Goal: Task Accomplishment & Management: Complete application form

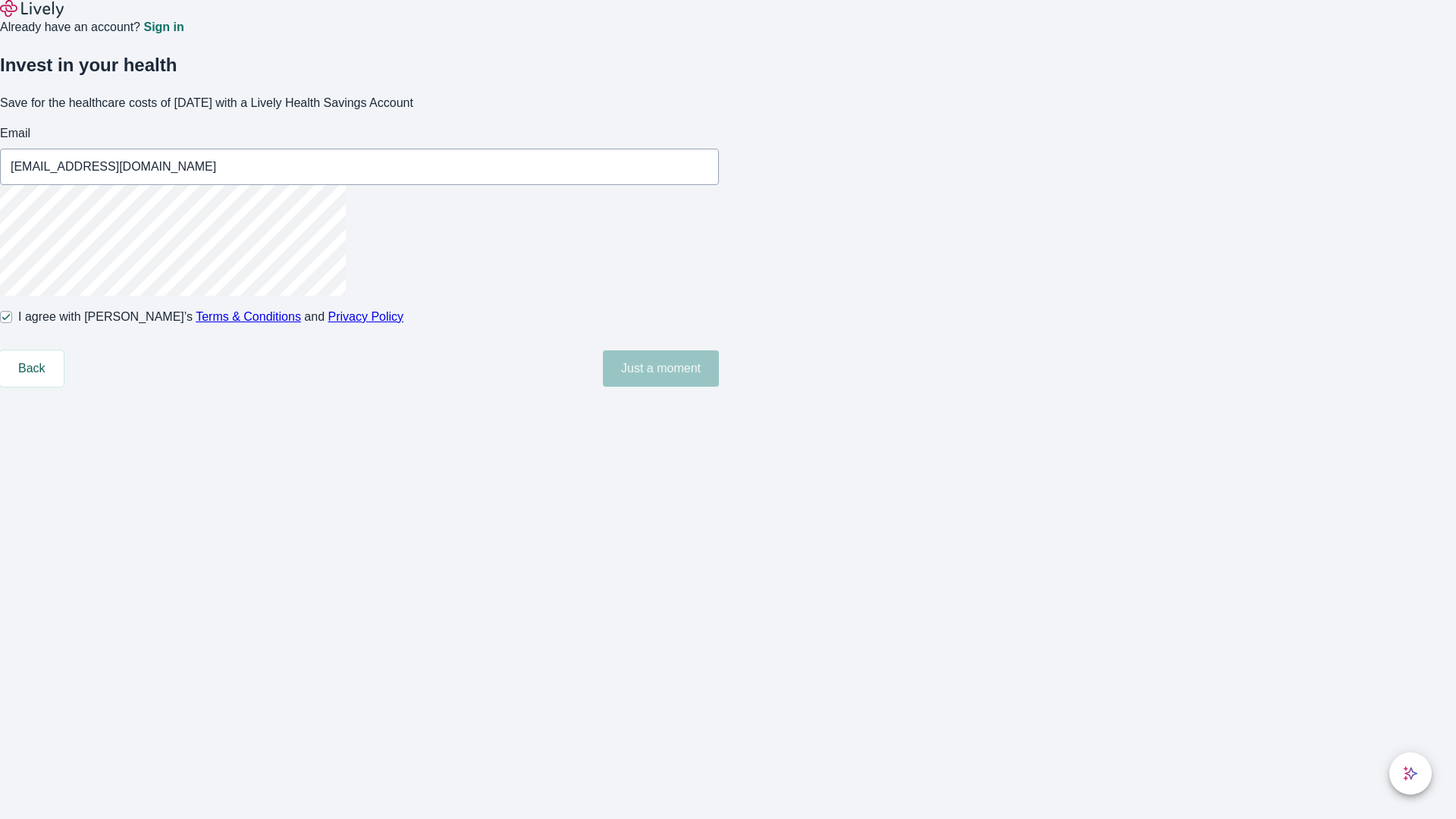
type input "[EMAIL_ADDRESS][DOMAIN_NAME]"
click at [12, 323] on input "I agree with Lively’s Terms & Conditions and Privacy Policy" at bounding box center [6, 317] width 12 height 12
checkbox input "false"
type input "[EMAIL_ADDRESS][DOMAIN_NAME]"
click at [12, 323] on input "I agree with Lively’s Terms & Conditions and Privacy Policy" at bounding box center [6, 317] width 12 height 12
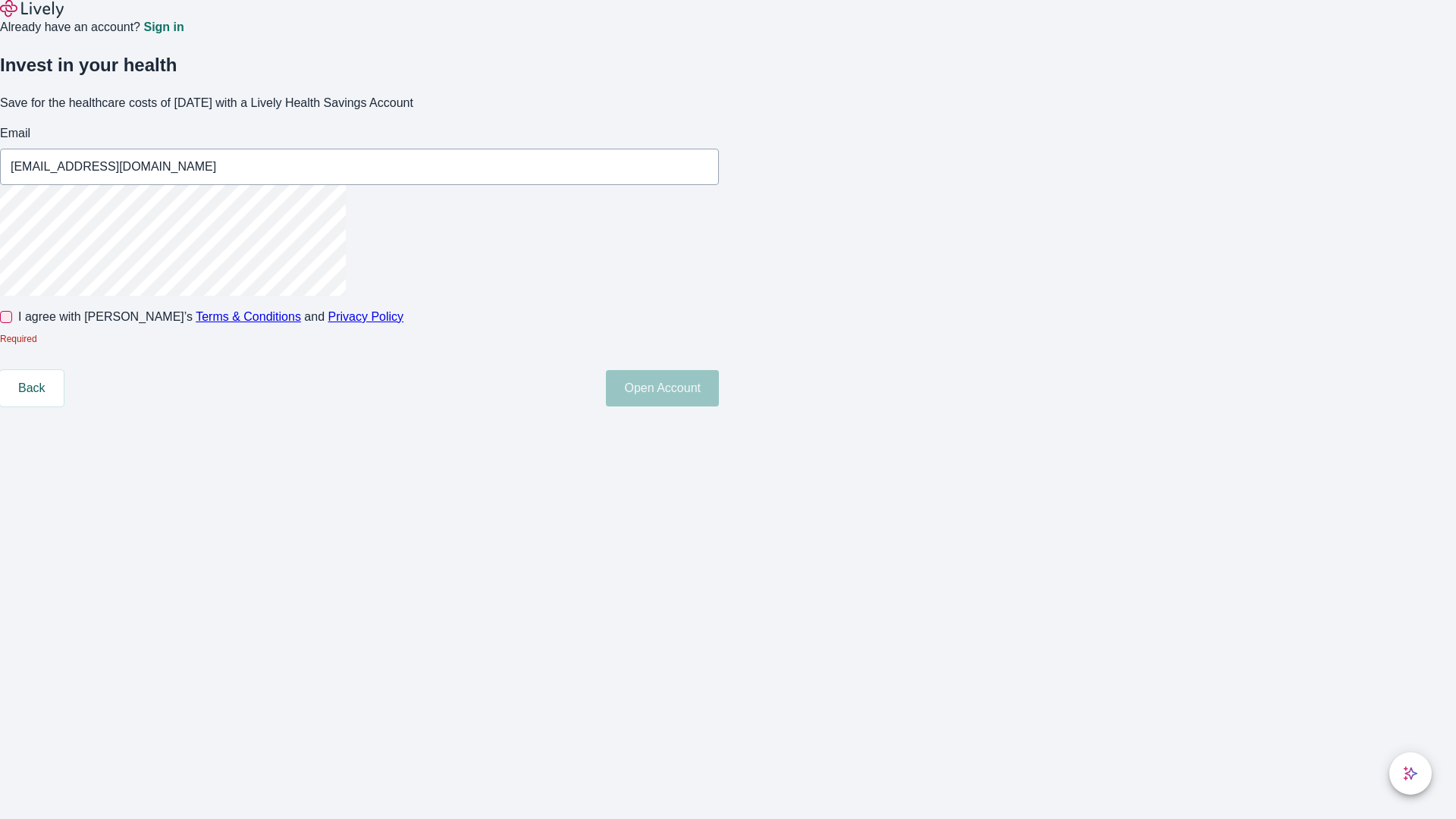
checkbox input "true"
click at [718, 387] on button "Open Account" at bounding box center [662, 369] width 113 height 37
